Goal: Information Seeking & Learning: Check status

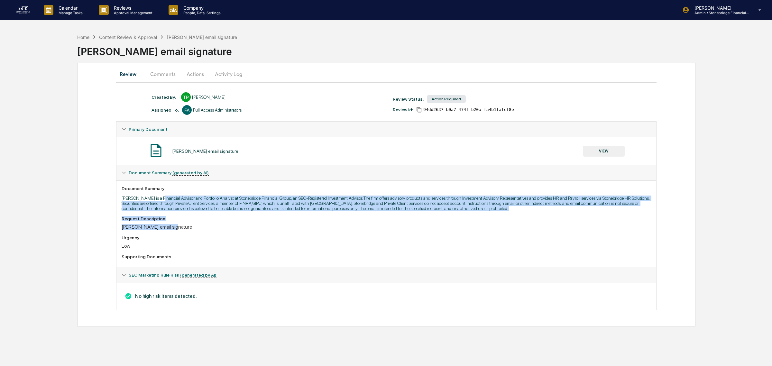
drag, startPoint x: 160, startPoint y: 201, endPoint x: 371, endPoint y: 229, distance: 212.9
click at [371, 229] on div "Document Summary Aedan Wilkinson is a Financial Advisor and Portfolio Analyst a…" at bounding box center [386, 224] width 540 height 87
click at [371, 230] on div "Aedan's email signature" at bounding box center [387, 227] width 530 height 6
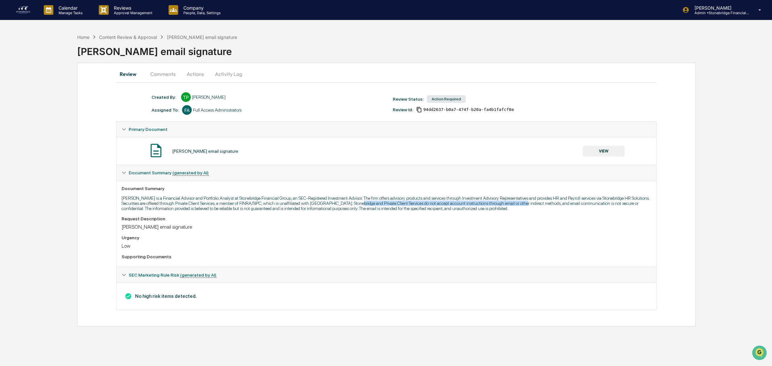
drag, startPoint x: 380, startPoint y: 200, endPoint x: 537, endPoint y: 205, distance: 157.4
click at [537, 205] on p "Aedan Wilkinson is a Financial Advisor and Portfolio Analyst at Stonebridge Fin…" at bounding box center [387, 203] width 530 height 15
click at [537, 206] on p "Aedan Wilkinson is a Financial Advisor and Portfolio Analyst at Stonebridge Fin…" at bounding box center [387, 203] width 530 height 15
click at [194, 75] on button "Actions" at bounding box center [195, 73] width 29 height 15
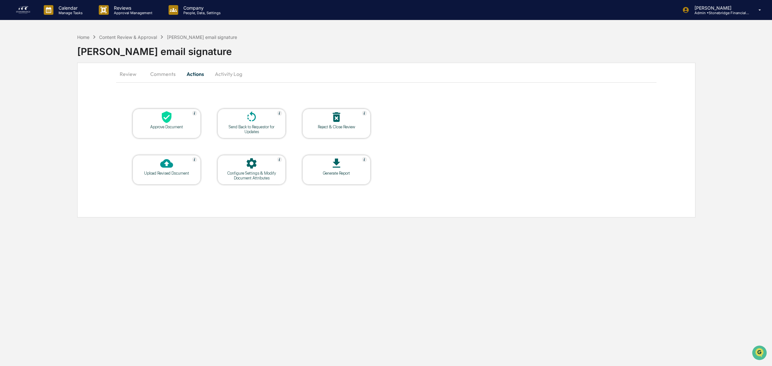
click at [188, 118] on div at bounding box center [166, 118] width 64 height 14
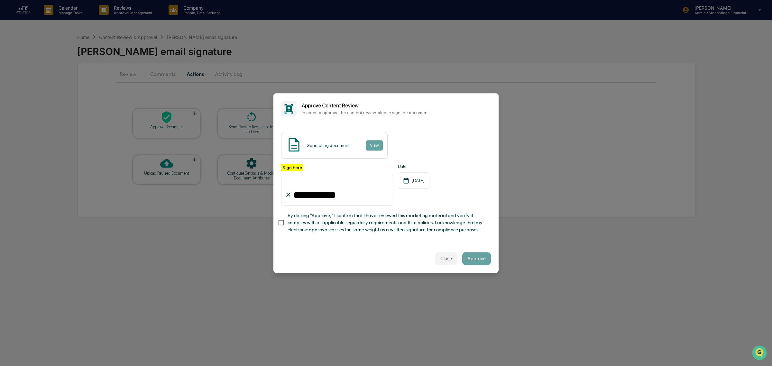
type input "**********"
click at [371, 145] on button "View" at bounding box center [374, 145] width 17 height 10
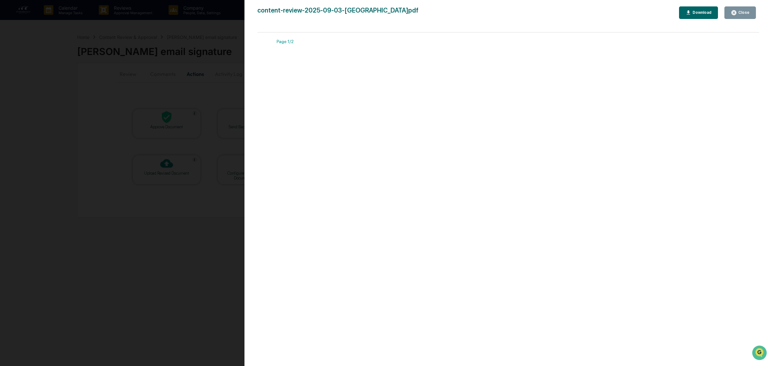
click at [742, 16] on button "Close" at bounding box center [741, 12] width 32 height 13
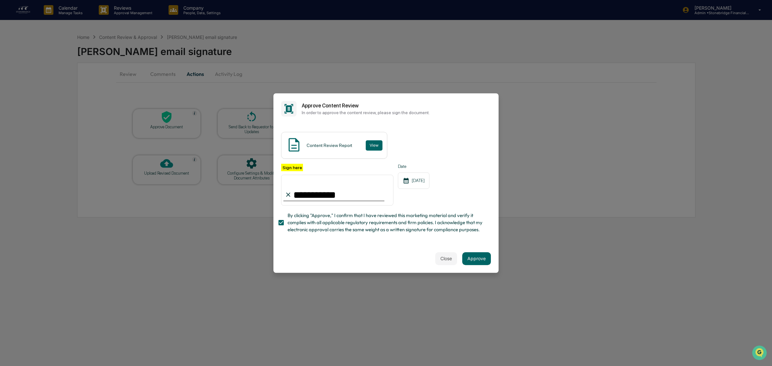
click at [483, 266] on div "Close Approve" at bounding box center [385, 259] width 225 height 28
click at [479, 263] on button "Approve" at bounding box center [476, 258] width 29 height 13
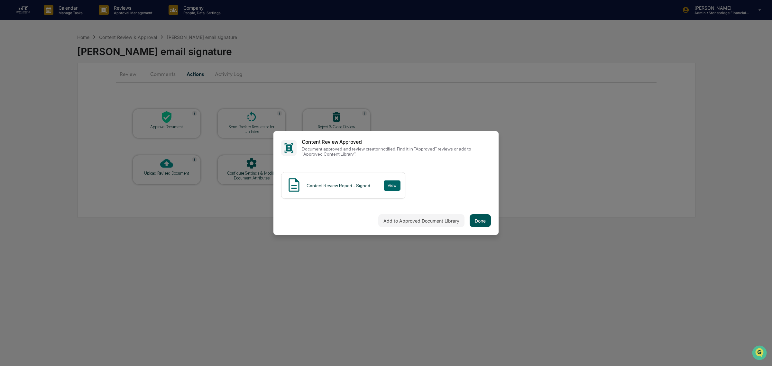
click at [486, 226] on button "Done" at bounding box center [480, 220] width 21 height 13
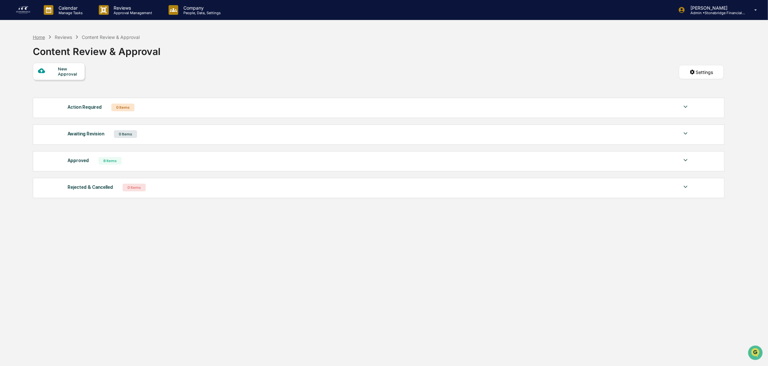
click at [38, 39] on div "Home" at bounding box center [39, 36] width 12 height 5
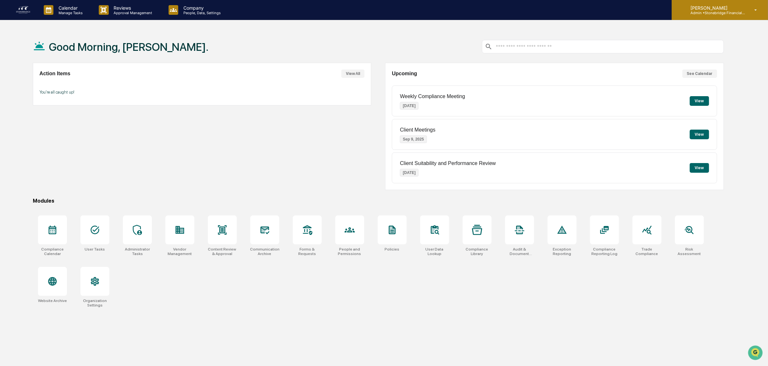
click at [739, 14] on p "Admin • Stonebridge Financial Group" at bounding box center [715, 13] width 60 height 5
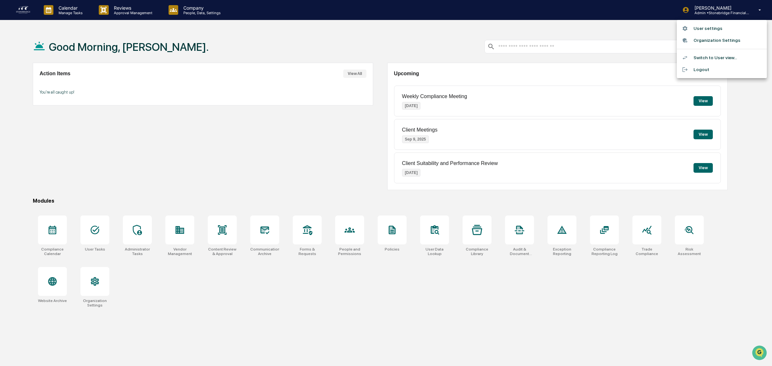
click at [729, 58] on li "Switch to User view..." at bounding box center [722, 58] width 90 height 12
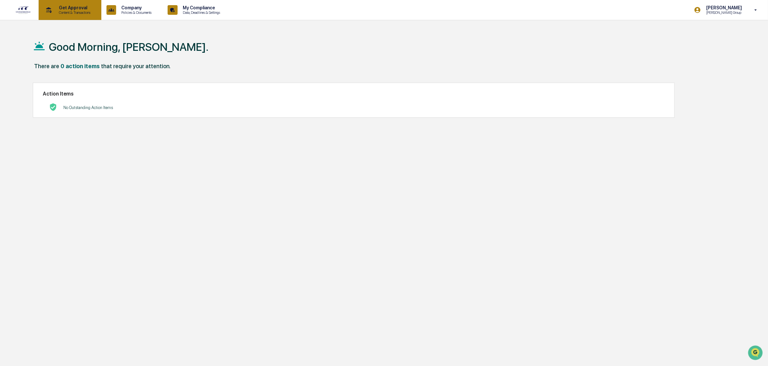
click at [67, 13] on p "Content & Transactions" at bounding box center [74, 12] width 40 height 5
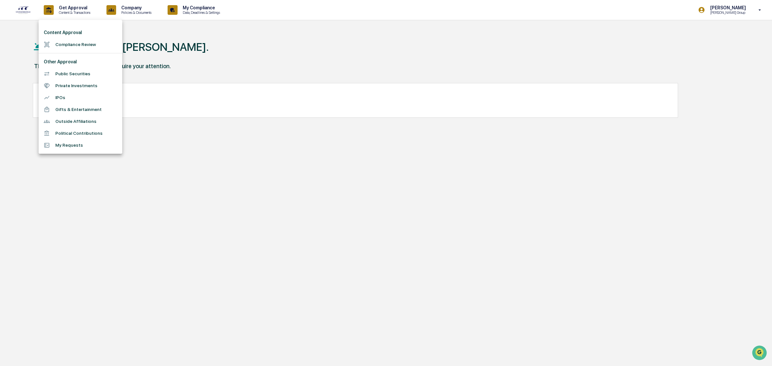
drag, startPoint x: 262, startPoint y: 58, endPoint x: 265, endPoint y: 53, distance: 6.1
click at [264, 55] on div at bounding box center [386, 183] width 772 height 366
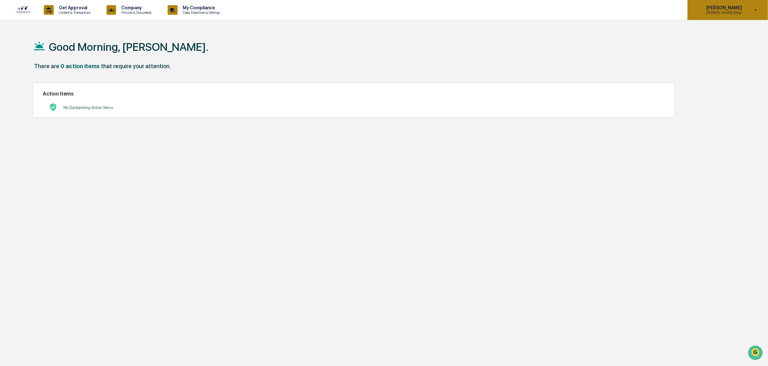
click at [746, 13] on div "Cody Gehman Cody Attestation Group" at bounding box center [728, 10] width 80 height 20
click at [721, 35] on li "Switch to Admin view..." at bounding box center [722, 33] width 90 height 12
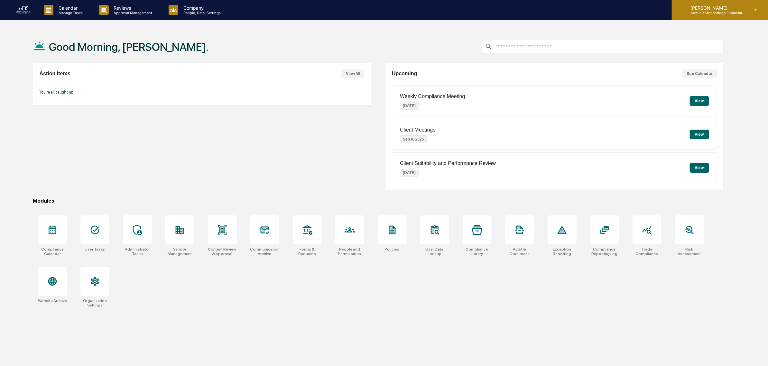
click at [712, 12] on p "Admin • Stonebridge Financial Group" at bounding box center [715, 13] width 60 height 5
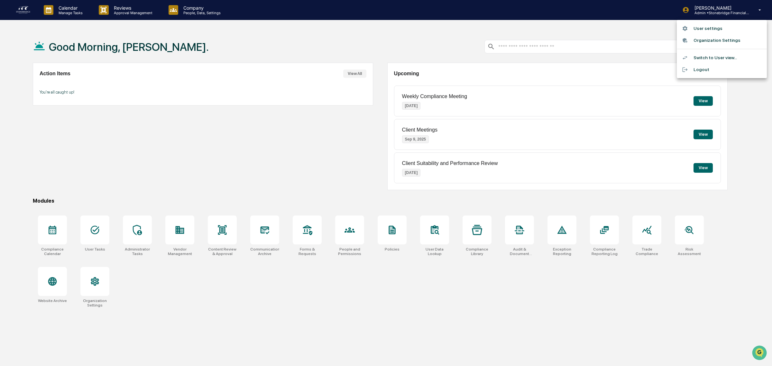
click at [707, 30] on li "User settings" at bounding box center [722, 29] width 90 height 12
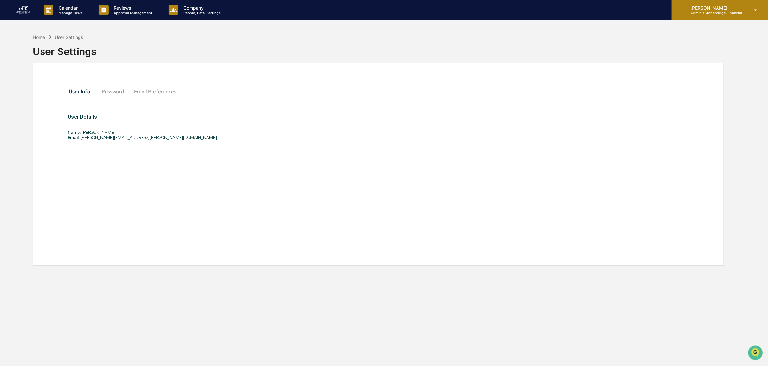
click at [703, 15] on div "Cody Gehman Admin • Stonebridge Financial Group" at bounding box center [720, 10] width 96 height 20
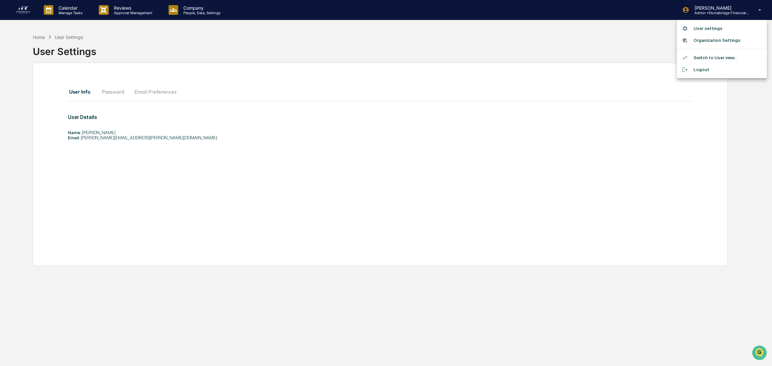
click at [721, 58] on li "Switch to User view..." at bounding box center [722, 58] width 90 height 12
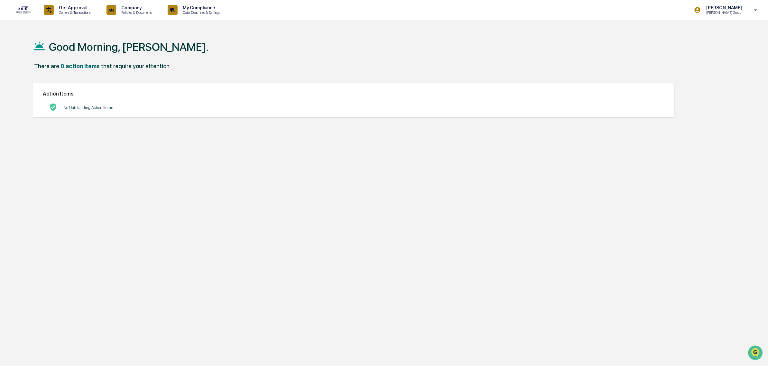
click at [718, 9] on p "[PERSON_NAME]" at bounding box center [723, 7] width 44 height 5
click at [716, 32] on li "Switch to Admin view..." at bounding box center [722, 33] width 90 height 12
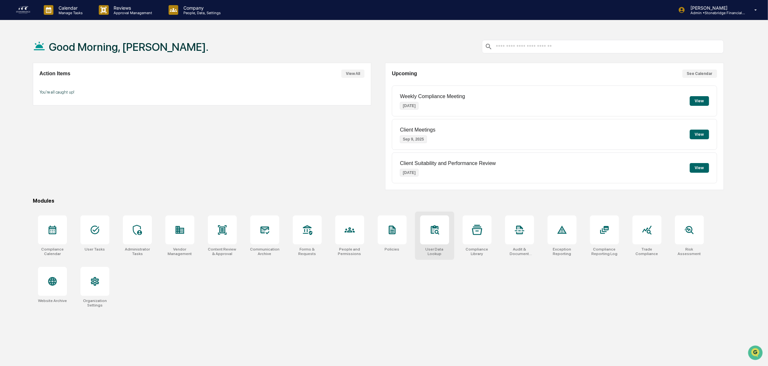
click at [436, 238] on div at bounding box center [434, 230] width 29 height 29
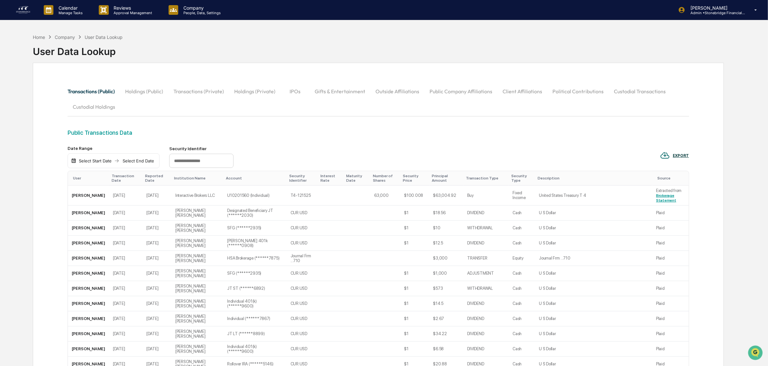
click at [385, 96] on button "Outside Affiliations" at bounding box center [397, 91] width 54 height 15
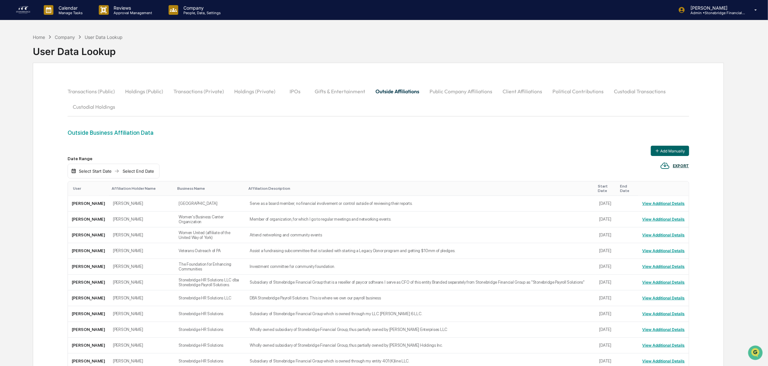
click at [401, 94] on button "Outside Affiliations" at bounding box center [397, 91] width 54 height 15
click at [350, 92] on button "Gifts & Entertainment" at bounding box center [340, 91] width 61 height 15
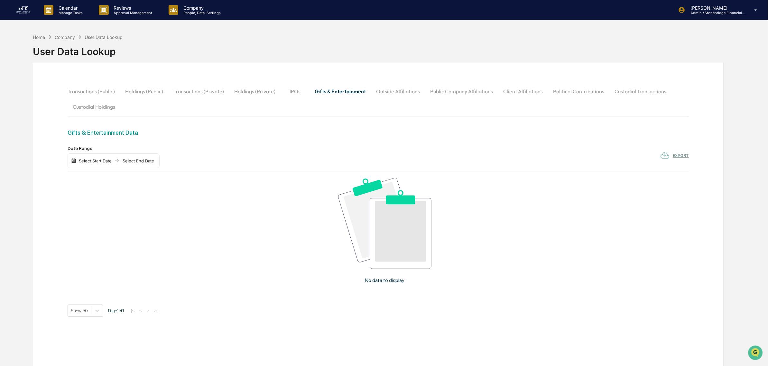
click at [463, 92] on button "Public Company Affiliations" at bounding box center [461, 91] width 73 height 15
click at [538, 91] on button "Client Affiliations" at bounding box center [522, 91] width 50 height 15
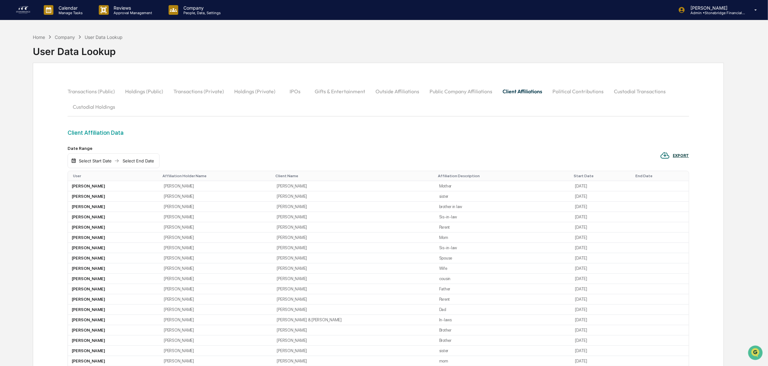
click at [78, 176] on div "User" at bounding box center [115, 176] width 84 height 5
click at [569, 93] on button "Political Contributions" at bounding box center [577, 91] width 61 height 15
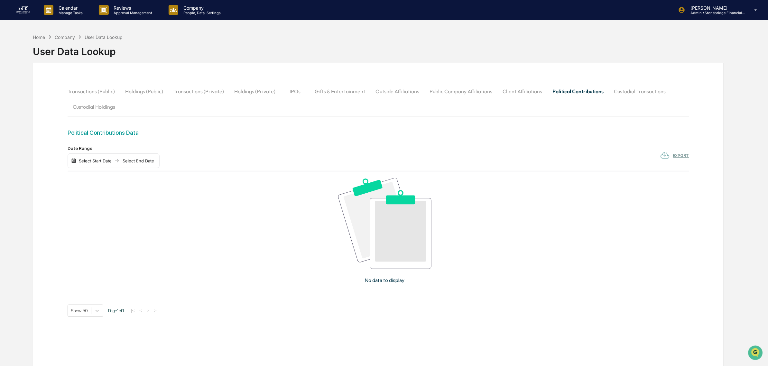
click at [629, 88] on button "Custodial Transactions" at bounding box center [640, 91] width 62 height 15
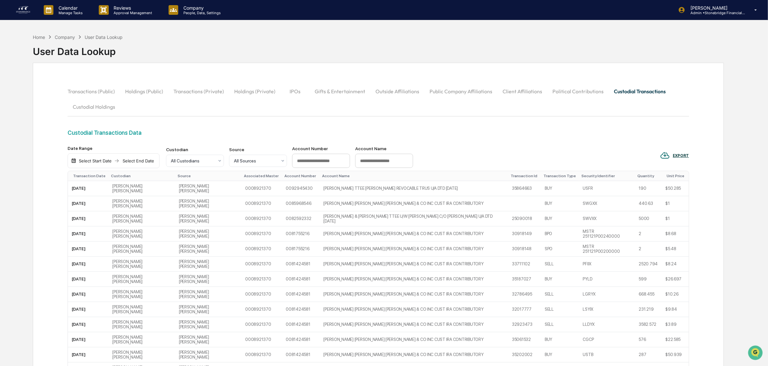
drag, startPoint x: 568, startPoint y: 89, endPoint x: 565, endPoint y: 90, distance: 3.4
click at [568, 89] on button "Political Contributions" at bounding box center [577, 91] width 61 height 15
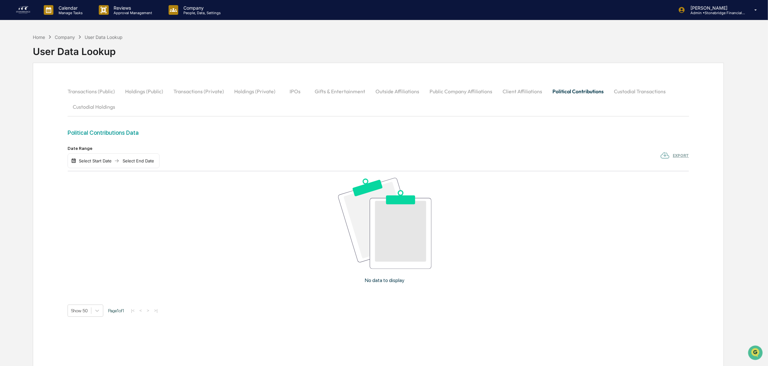
click at [525, 90] on button "Client Affiliations" at bounding box center [522, 91] width 50 height 15
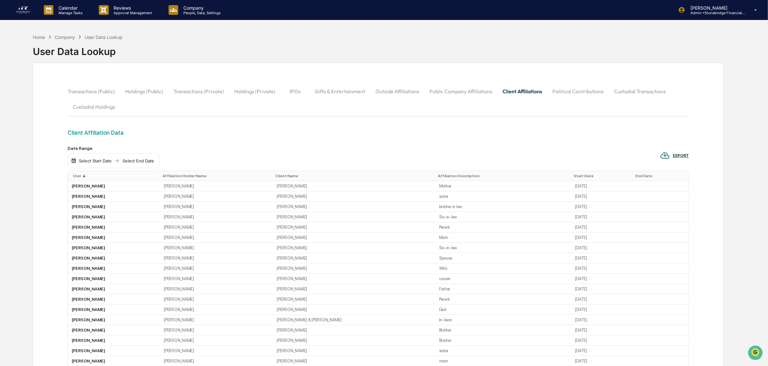
click at [385, 94] on button "Outside Affiliations" at bounding box center [397, 91] width 54 height 15
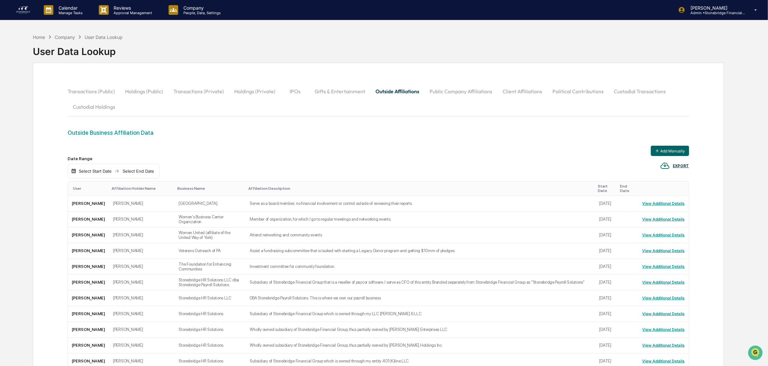
click at [348, 87] on button "Gifts & Entertainment" at bounding box center [340, 91] width 61 height 15
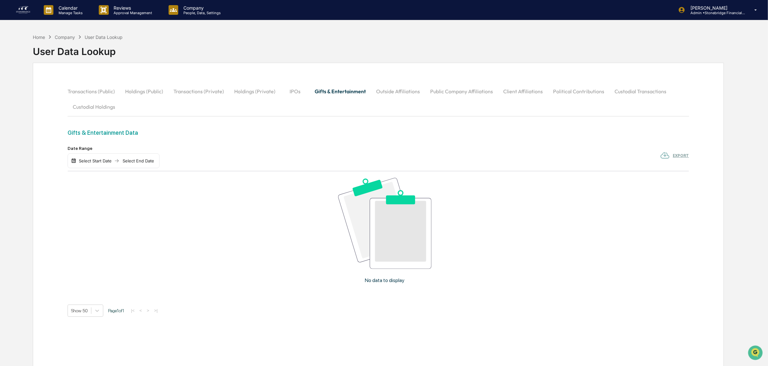
click at [385, 99] on button "Outside Affiliations" at bounding box center [398, 91] width 54 height 15
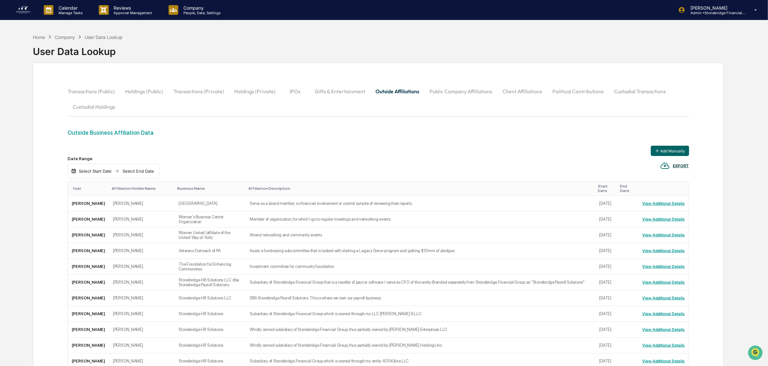
click at [384, 92] on button "Outside Affiliations" at bounding box center [397, 91] width 54 height 15
click at [75, 188] on div "User" at bounding box center [89, 188] width 33 height 5
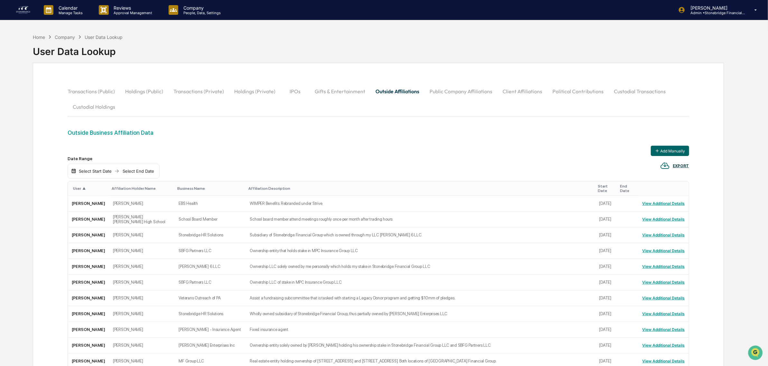
click at [203, 94] on button "Transactions (Private)" at bounding box center [198, 91] width 61 height 15
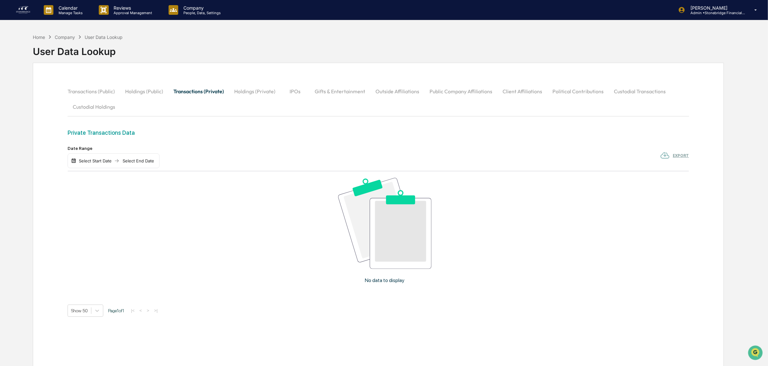
click at [254, 94] on button "Holdings (Private)" at bounding box center [254, 91] width 51 height 15
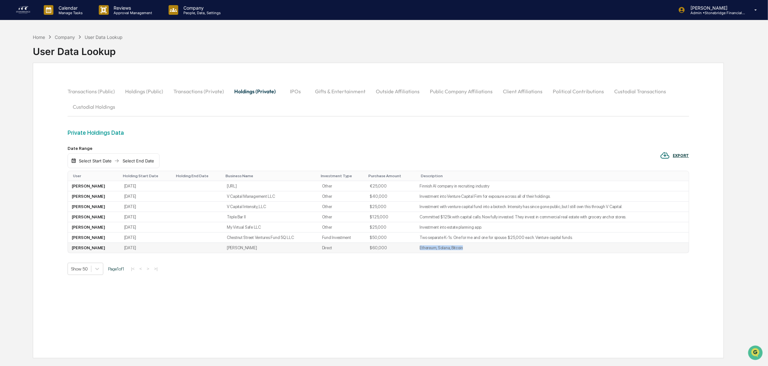
drag, startPoint x: 467, startPoint y: 253, endPoint x: 405, endPoint y: 252, distance: 61.8
click at [405, 252] on tr "Brian McCarver 2021-01-01 Brian McCarver Direct $60,000 Ethereum, Solana, Bitco…" at bounding box center [378, 248] width 621 height 10
click at [405, 251] on td "$60,000" at bounding box center [391, 248] width 50 height 10
drag, startPoint x: 399, startPoint y: 260, endPoint x: 470, endPoint y: 257, distance: 70.8
click at [469, 253] on table "User Holding Start Date Holding End Date Business Name Investment Type Purchase…" at bounding box center [378, 212] width 621 height 82
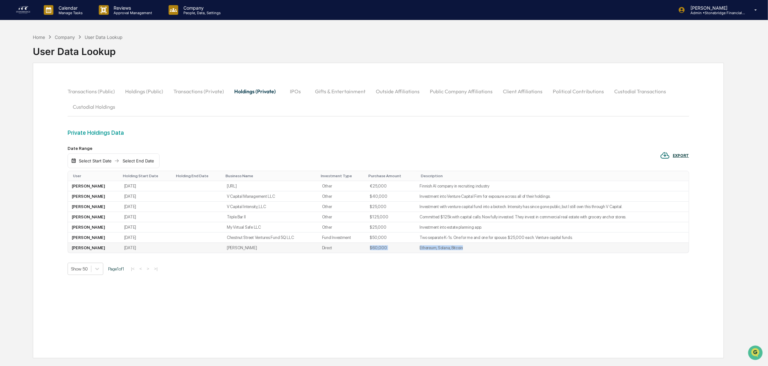
click at [470, 253] on td "Ethereum, Solana, Bitcoin" at bounding box center [552, 248] width 273 height 10
drag, startPoint x: 456, startPoint y: 253, endPoint x: 235, endPoint y: 252, distance: 220.7
click at [235, 252] on tr "Brian McCarver 2021-01-01 Brian McCarver Direct $60,000 Ethereum, Solana, Bitco…" at bounding box center [378, 248] width 621 height 10
click at [235, 252] on td "[PERSON_NAME]" at bounding box center [270, 248] width 95 height 10
drag, startPoint x: 230, startPoint y: 250, endPoint x: 464, endPoint y: 250, distance: 233.9
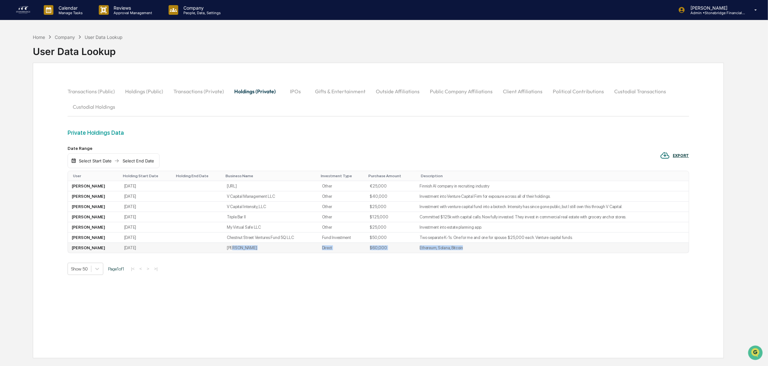
click at [464, 250] on tr "Brian McCarver 2021-01-01 Brian McCarver Direct $60,000 Ethereum, Solana, Bitco…" at bounding box center [378, 248] width 621 height 10
click at [464, 250] on td "Ethereum, Solana, Bitcoin" at bounding box center [552, 248] width 273 height 10
drag, startPoint x: 464, startPoint y: 250, endPoint x: 413, endPoint y: 250, distance: 51.8
click at [413, 250] on tr "Brian McCarver 2021-01-01 Brian McCarver Direct $60,000 Ethereum, Solana, Bitco…" at bounding box center [378, 248] width 621 height 10
click at [413, 250] on td "$60,000" at bounding box center [391, 248] width 50 height 10
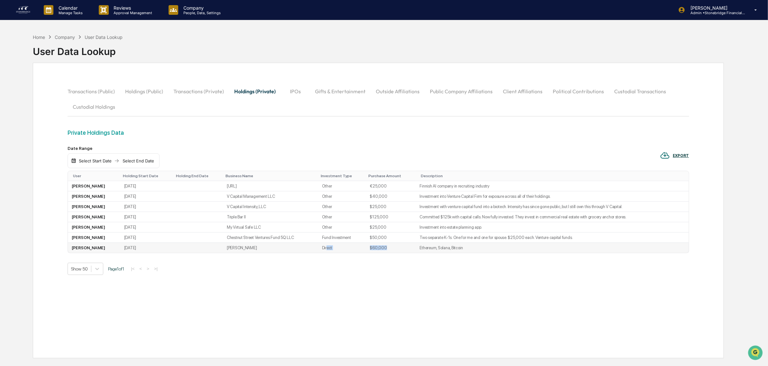
drag, startPoint x: 397, startPoint y: 256, endPoint x: 327, endPoint y: 256, distance: 70.5
click at [327, 253] on tr "Brian McCarver 2021-01-01 Brian McCarver Direct $60,000 Ethereum, Solana, Bitco…" at bounding box center [378, 248] width 621 height 10
click at [327, 253] on td "Direct" at bounding box center [342, 248] width 48 height 10
drag, startPoint x: 348, startPoint y: 255, endPoint x: 491, endPoint y: 256, distance: 142.2
click at [491, 253] on tr "Brian McCarver 2021-01-01 Brian McCarver Direct $60,000 Ethereum, Solana, Bitco…" at bounding box center [378, 248] width 621 height 10
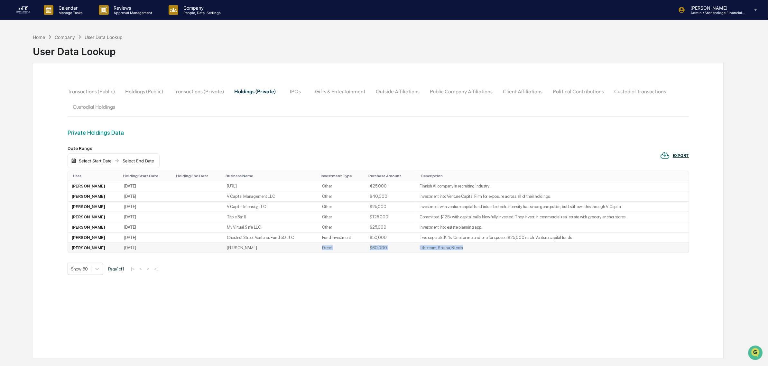
click at [490, 253] on td "Ethereum, Solana, Bitcoin" at bounding box center [552, 248] width 273 height 10
drag, startPoint x: 225, startPoint y: 253, endPoint x: 152, endPoint y: 248, distance: 73.2
click at [152, 248] on tr "Brian McCarver 2021-01-01 Brian McCarver Direct $60,000 Ethereum, Solana, Bitco…" at bounding box center [378, 248] width 621 height 10
click at [152, 248] on td "2021-01-01" at bounding box center [146, 248] width 53 height 10
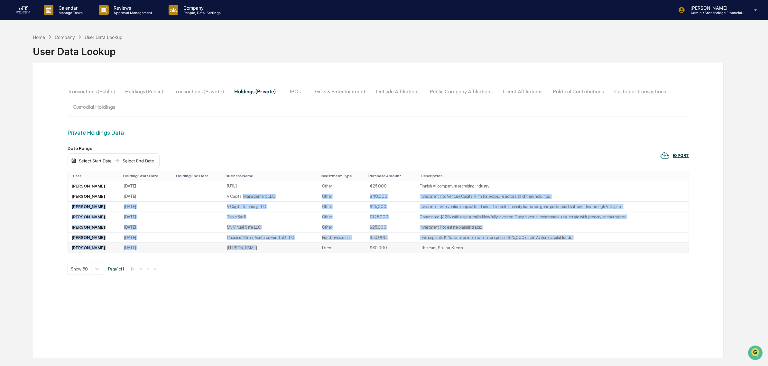
drag, startPoint x: 245, startPoint y: 190, endPoint x: 250, endPoint y: 246, distance: 56.2
click at [250, 246] on tbody "Jonathan Freeman 2025-01-01 Vira.ai Other €25,000 Finnish AI company in recruit…" at bounding box center [378, 217] width 621 height 72
click at [250, 246] on td "[PERSON_NAME]" at bounding box center [270, 248] width 95 height 10
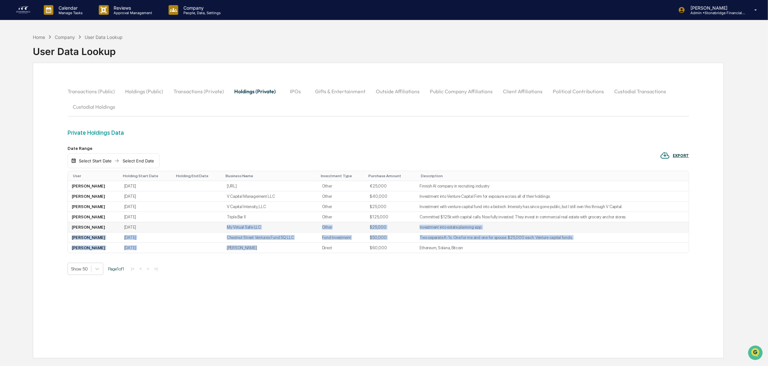
drag, startPoint x: 250, startPoint y: 249, endPoint x: 202, endPoint y: 227, distance: 52.7
click at [202, 227] on tbody "Jonathan Freeman 2025-01-01 Vira.ai Other €25,000 Finnish AI company in recruit…" at bounding box center [378, 217] width 621 height 72
click at [202, 227] on td at bounding box center [198, 227] width 50 height 10
drag, startPoint x: 263, startPoint y: 195, endPoint x: 305, endPoint y: 253, distance: 71.8
click at [305, 253] on tbody "Jonathan Freeman 2025-01-01 Vira.ai Other €25,000 Finnish AI company in recruit…" at bounding box center [378, 217] width 621 height 72
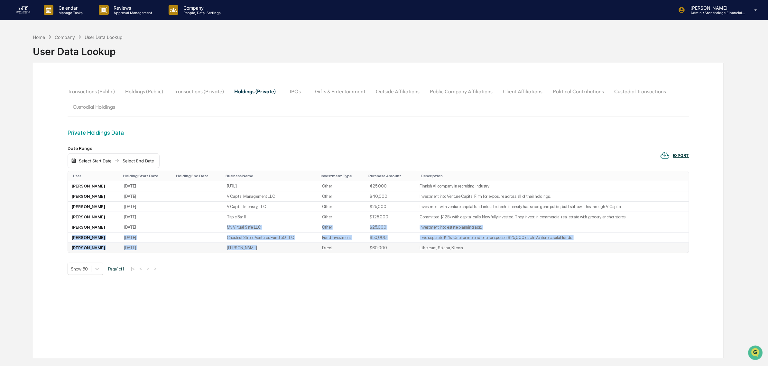
click at [305, 253] on td "[PERSON_NAME]" at bounding box center [270, 248] width 95 height 10
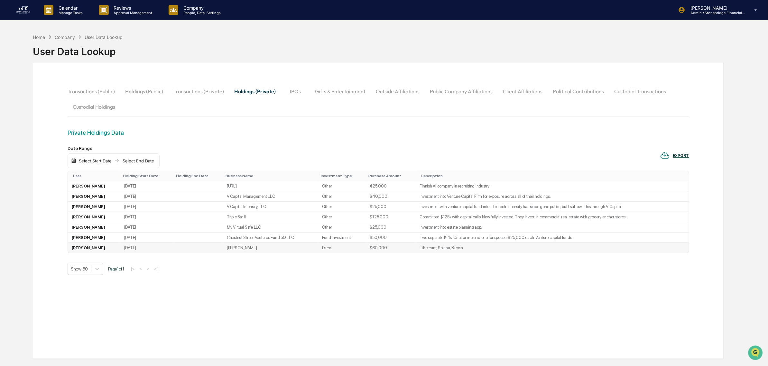
click at [86, 253] on td "[PERSON_NAME]" at bounding box center [94, 248] width 52 height 10
click at [69, 36] on div "Company" at bounding box center [65, 36] width 20 height 5
click at [260, 286] on div "Private Holdings Data Date Range Select Start Date Select End Date EXPORT User …" at bounding box center [378, 233] width 621 height 208
click at [66, 41] on div "User Data Lookup" at bounding box center [78, 49] width 90 height 17
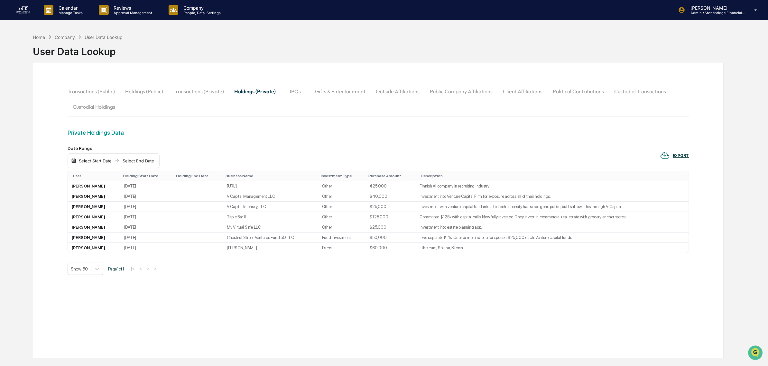
click at [68, 36] on div "Company" at bounding box center [65, 36] width 20 height 5
